Goal: Information Seeking & Learning: Check status

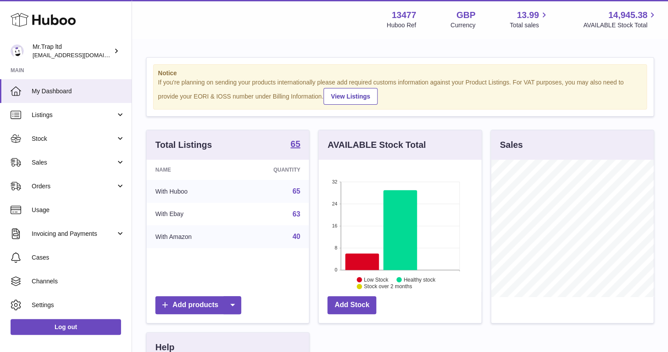
scroll to position [137, 162]
click at [56, 163] on span "Sales" at bounding box center [74, 162] width 84 height 8
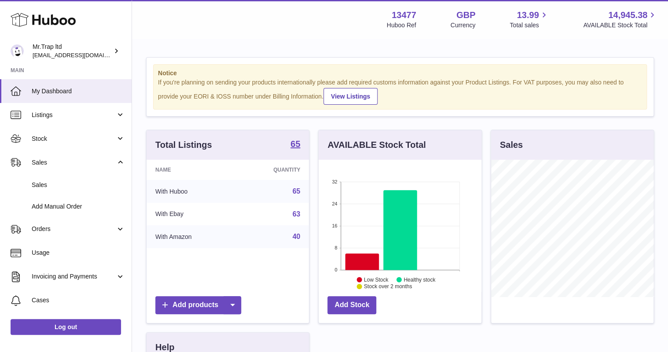
click at [63, 180] on link "Sales" at bounding box center [66, 185] width 132 height 22
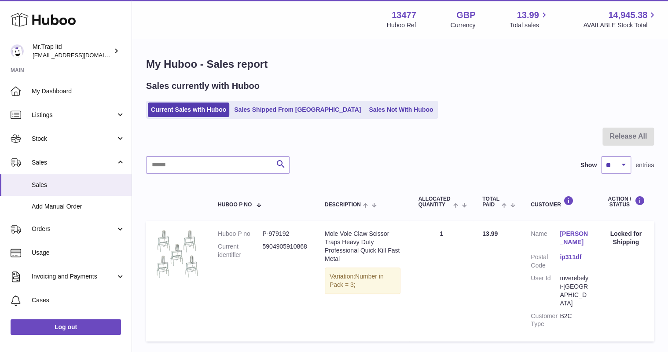
click at [366, 111] on link "Sales Not With Huboo" at bounding box center [401, 110] width 70 height 15
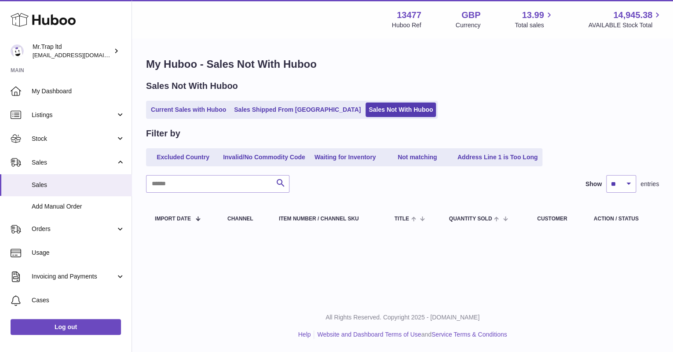
click at [218, 113] on link "Current Sales with Huboo" at bounding box center [188, 110] width 81 height 15
